Goal: Task Accomplishment & Management: Use online tool/utility

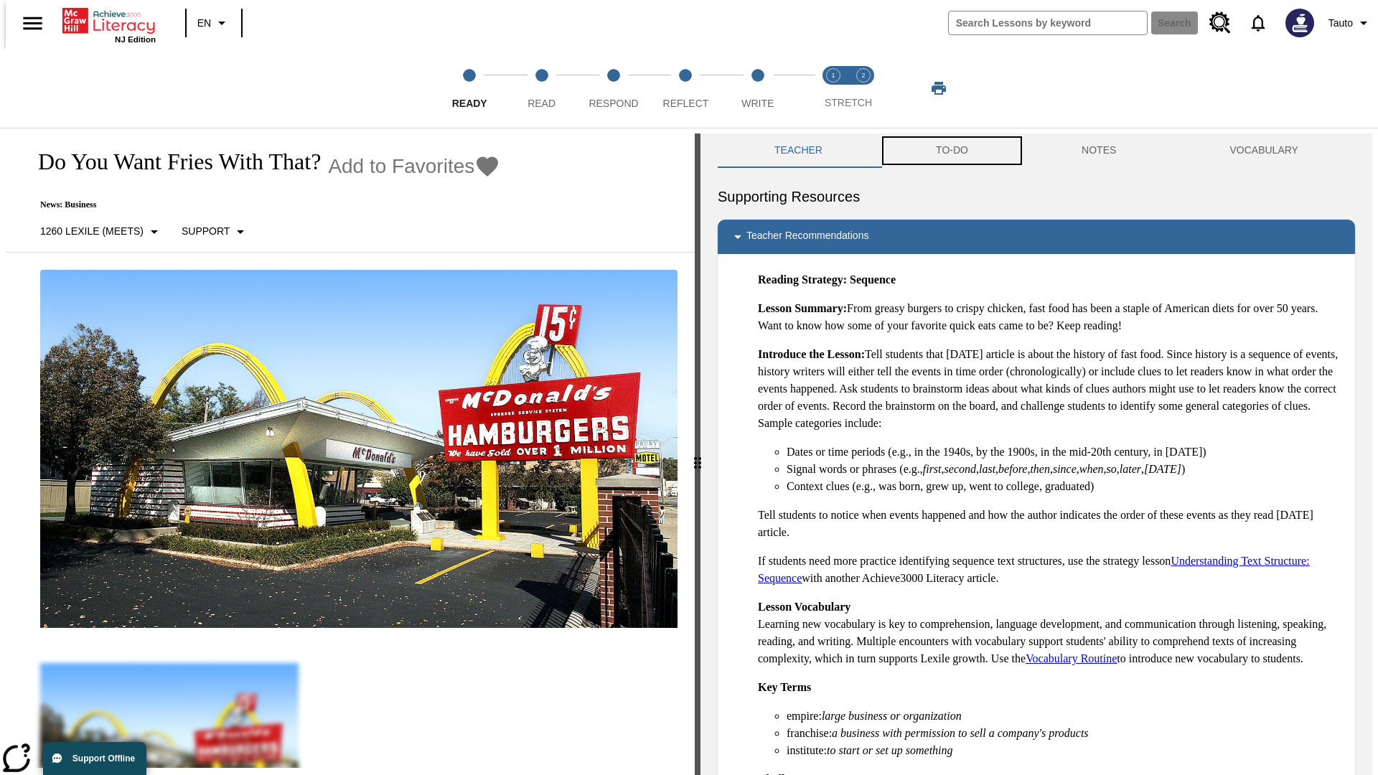
click at [951, 151] on button "TO-DO" at bounding box center [952, 150] width 146 height 34
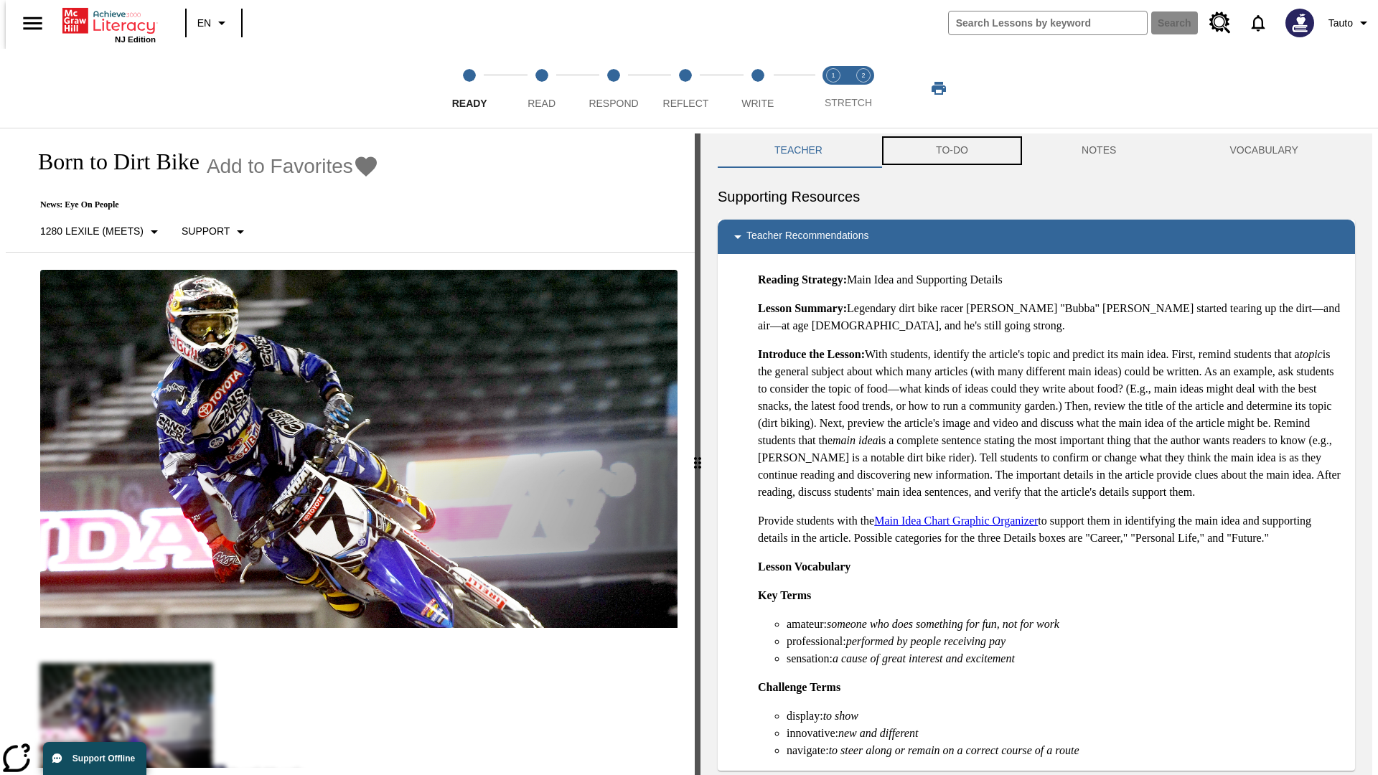
click at [951, 151] on button "TO-DO" at bounding box center [952, 150] width 146 height 34
